Goal: Task Accomplishment & Management: Manage account settings

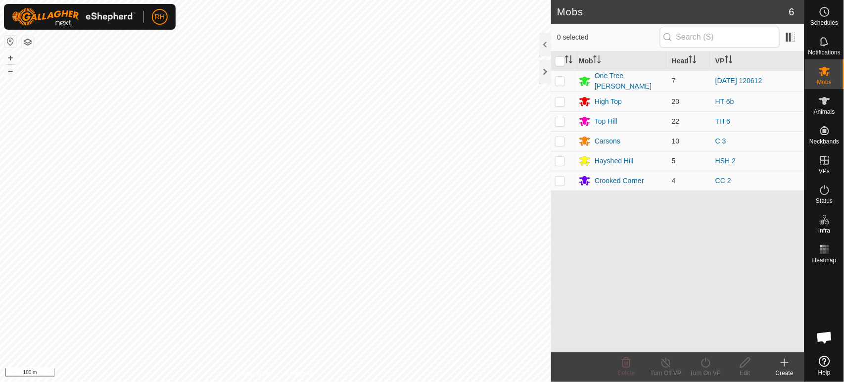
click at [712, 161] on div "Mobs 6 0 selected Mob Head VP One Tree [PERSON_NAME] 7 [DATE] 120612 High Top 2…" at bounding box center [402, 191] width 804 height 382
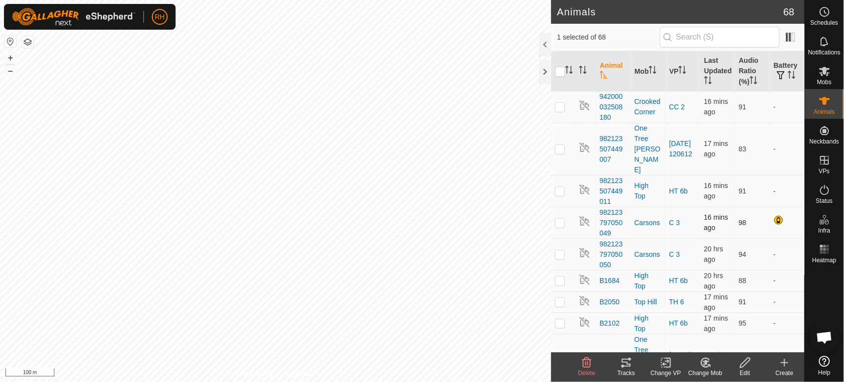
click at [563, 219] on p-checkbox at bounding box center [560, 223] width 10 height 8
click at [562, 219] on p-checkbox at bounding box center [560, 223] width 10 height 8
click at [561, 219] on p-checkbox at bounding box center [560, 223] width 10 height 8
click at [18, 28] on div "RH Schedules Notifications Mobs Animals Neckbands VPs Status Infra Heatmap Help…" at bounding box center [422, 191] width 844 height 382
click at [151, 8] on div "RH My Account Settings Logout Schedules Notifications Mobs Animals Neckbands VP…" at bounding box center [422, 191] width 844 height 382
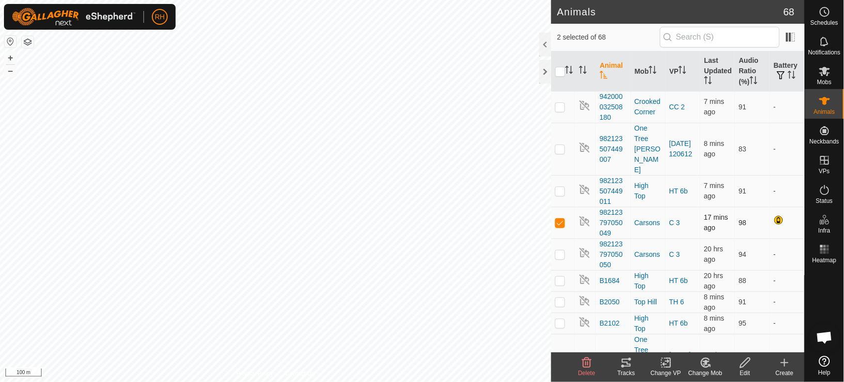
click at [560, 219] on p-checkbox at bounding box center [560, 223] width 10 height 8
checkbox input "false"
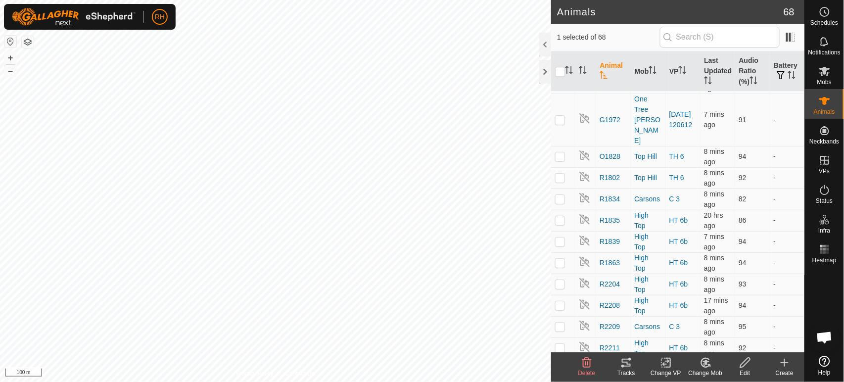
scroll to position [879, 0]
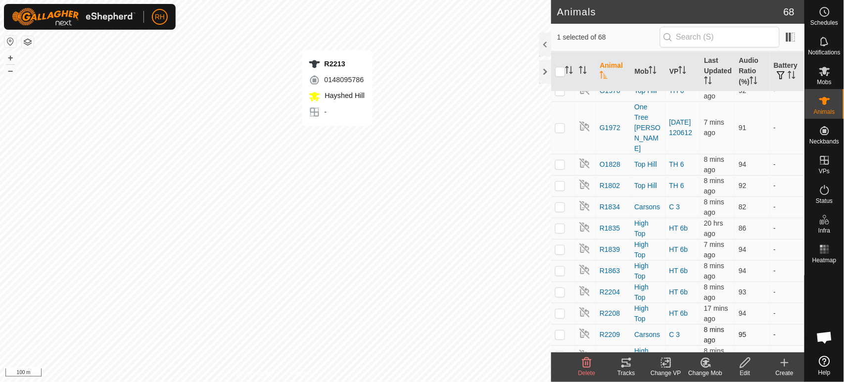
checkbox input "false"
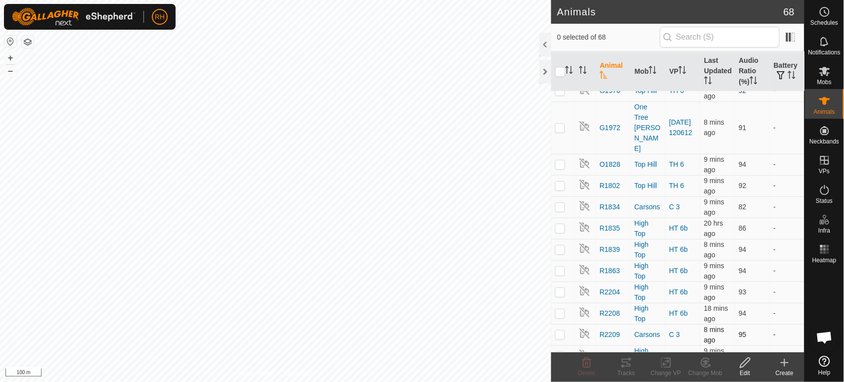
click at [327, 153] on div "R2213 0148095786 [GEOGRAPHIC_DATA] - + – ⇧ i 100 m" at bounding box center [275, 191] width 551 height 382
checkbox input "true"
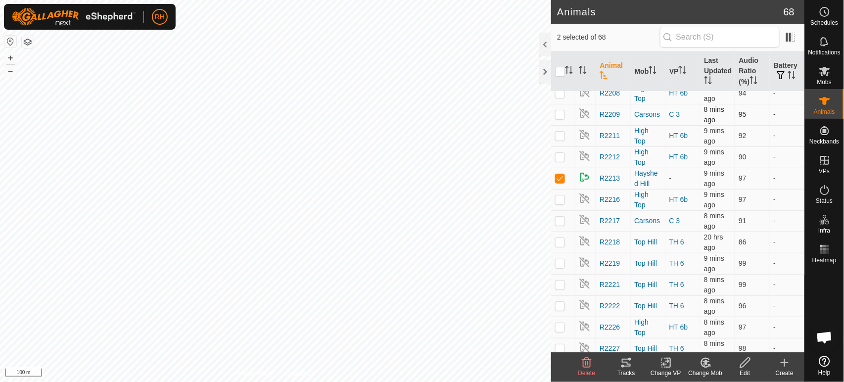
scroll to position [1044, 0]
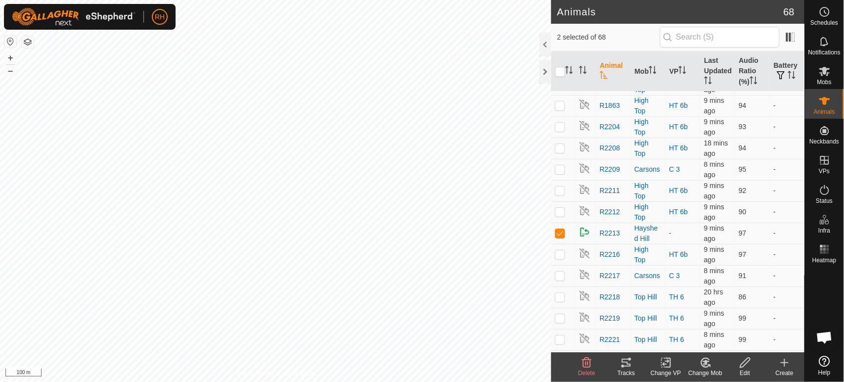
click at [746, 364] on icon at bounding box center [745, 363] width 12 height 12
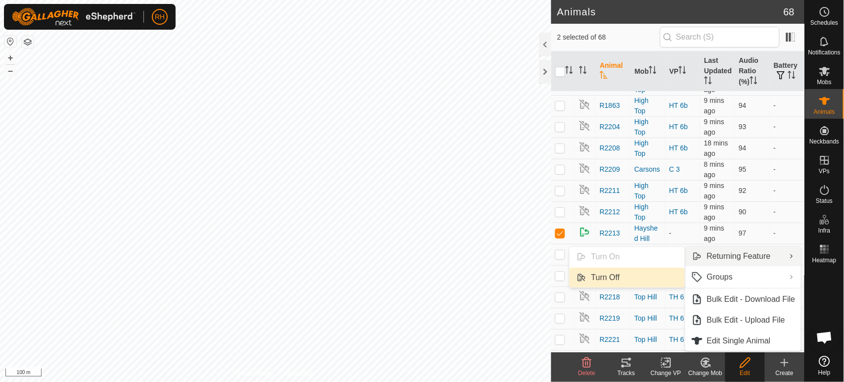
click at [605, 277] on link "Turn Off" at bounding box center [626, 277] width 115 height 20
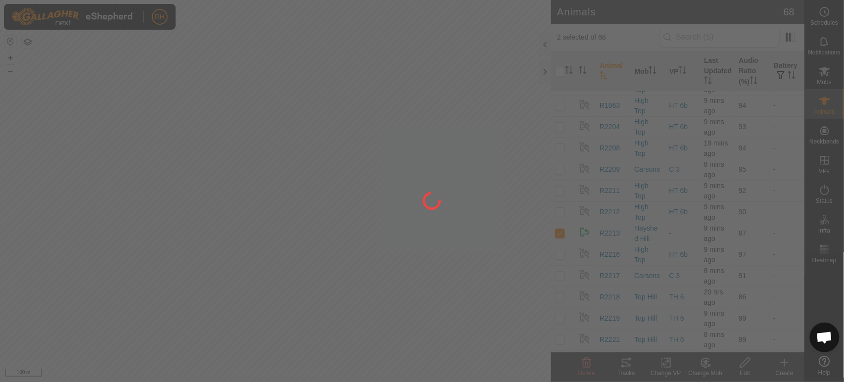
checkbox input "false"
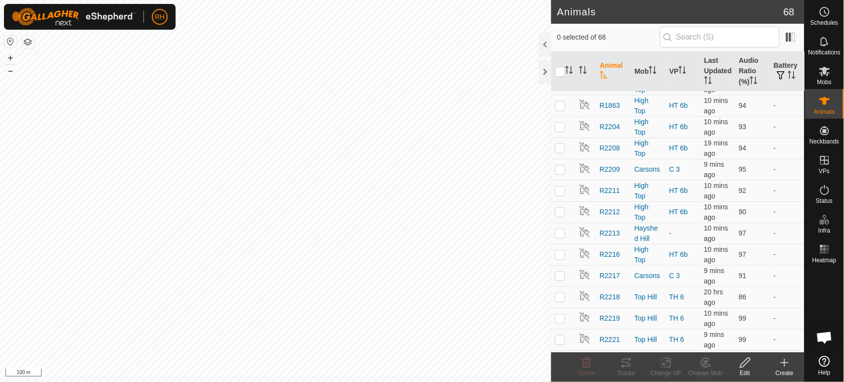
click at [290, 0] on html "RH Schedules Notifications Mobs Animals Neckbands VPs Status Infra Heatmap Help…" at bounding box center [422, 191] width 844 height 382
click at [30, 44] on button "button" at bounding box center [28, 42] width 12 height 12
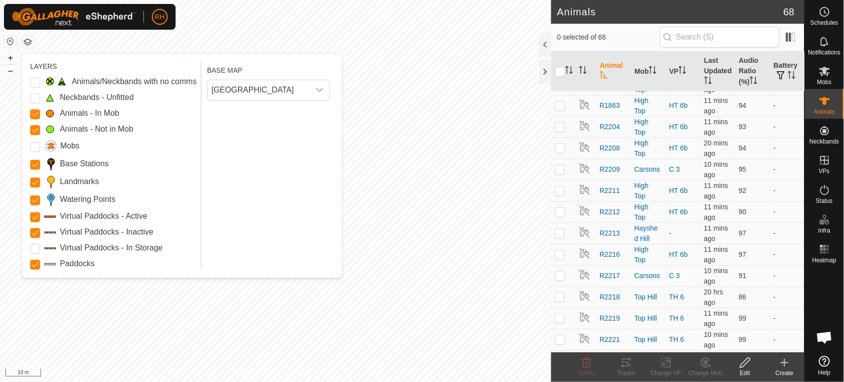
click at [28, 41] on button "button" at bounding box center [28, 42] width 12 height 12
